Goal: Book appointment/travel/reservation

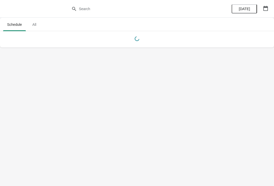
click at [33, 24] on span "All" at bounding box center [34, 24] width 13 height 9
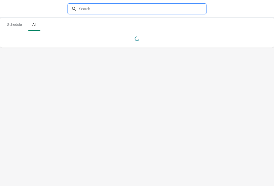
click at [109, 12] on input "text" at bounding box center [142, 8] width 127 height 9
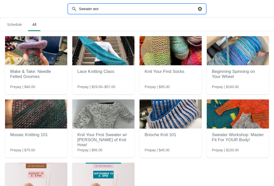
type input "Sweater work"
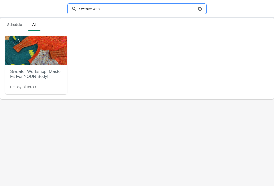
click at [42, 53] on img at bounding box center [36, 50] width 62 height 29
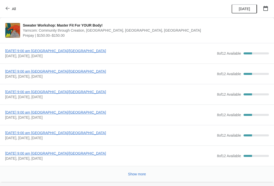
click at [64, 57] on span "[DATE], [DATE], [DATE]" at bounding box center [109, 55] width 209 height 5
click at [77, 52] on span "[DATE] 9:00 am [GEOGRAPHIC_DATA]/[GEOGRAPHIC_DATA]" at bounding box center [109, 50] width 209 height 5
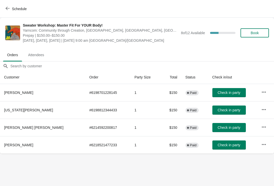
click at [257, 37] on button "Book" at bounding box center [254, 32] width 28 height 9
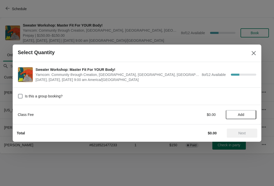
click at [240, 117] on span "Add" at bounding box center [241, 115] width 6 height 4
click at [241, 133] on span "Next" at bounding box center [241, 133] width 7 height 4
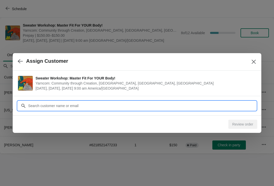
click at [159, 108] on input "Customer" at bounding box center [142, 105] width 228 height 9
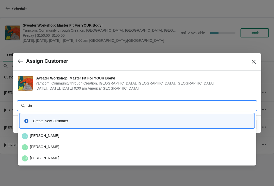
type input "J"
type input "[PERSON_NAME]"
click at [65, 139] on div "[PERSON_NAME] [PERSON_NAME]" at bounding box center [137, 136] width 230 height 6
